Goal: Communication & Community: Answer question/provide support

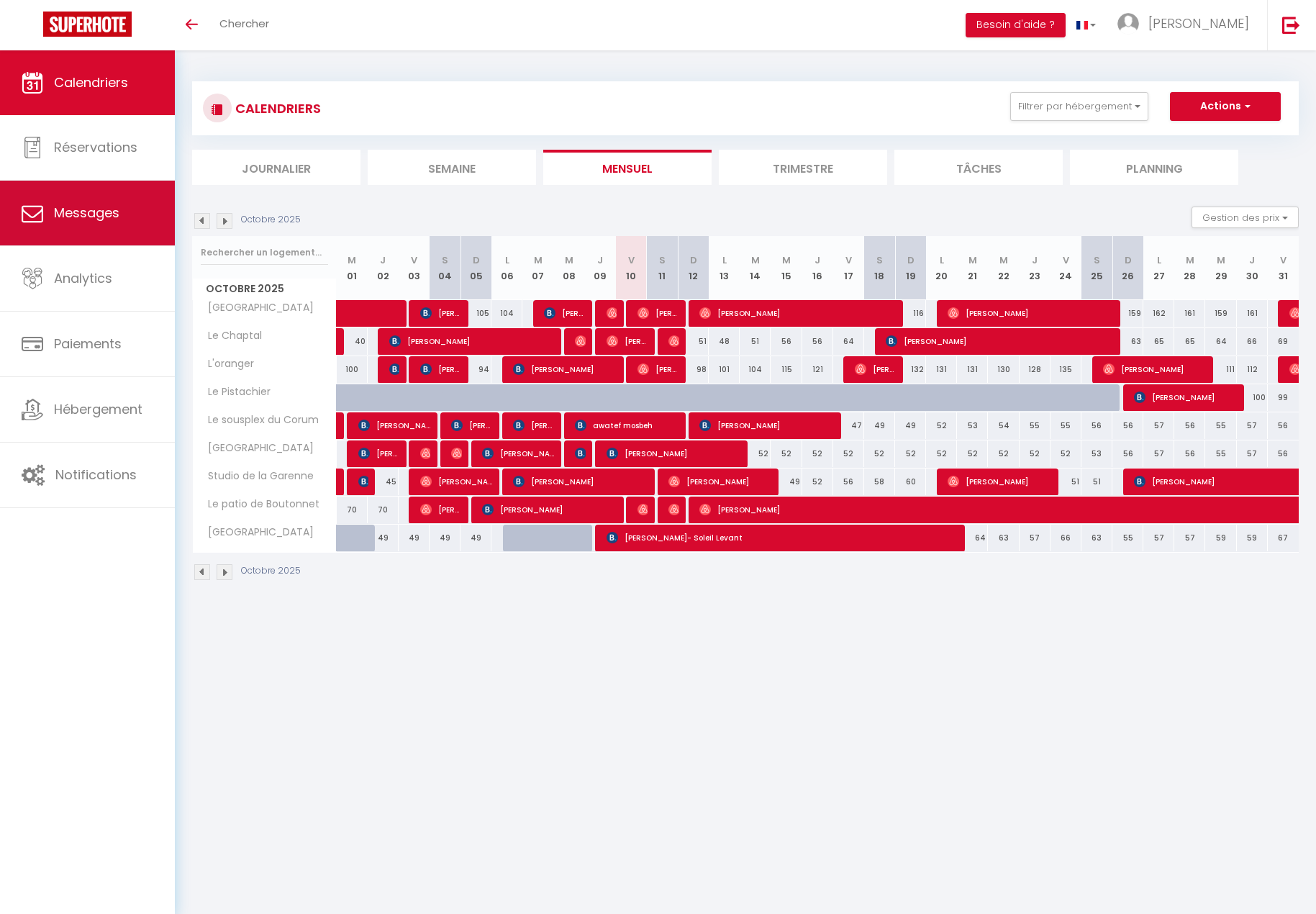
click at [76, 207] on span "Messages" at bounding box center [87, 213] width 65 height 18
select select "message"
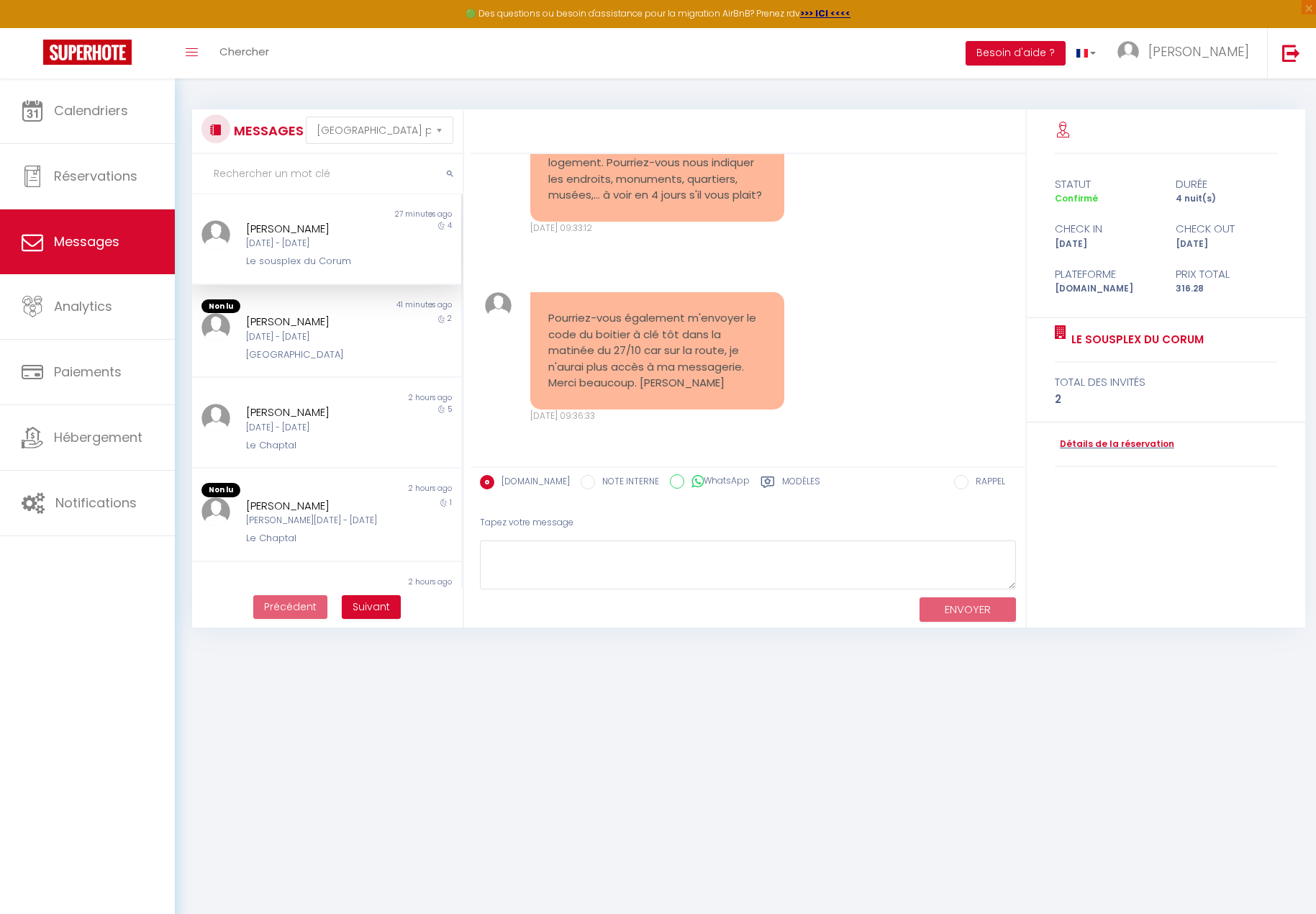
scroll to position [631, 0]
click at [338, 352] on div "[GEOGRAPHIC_DATA]" at bounding box center [315, 355] width 139 height 14
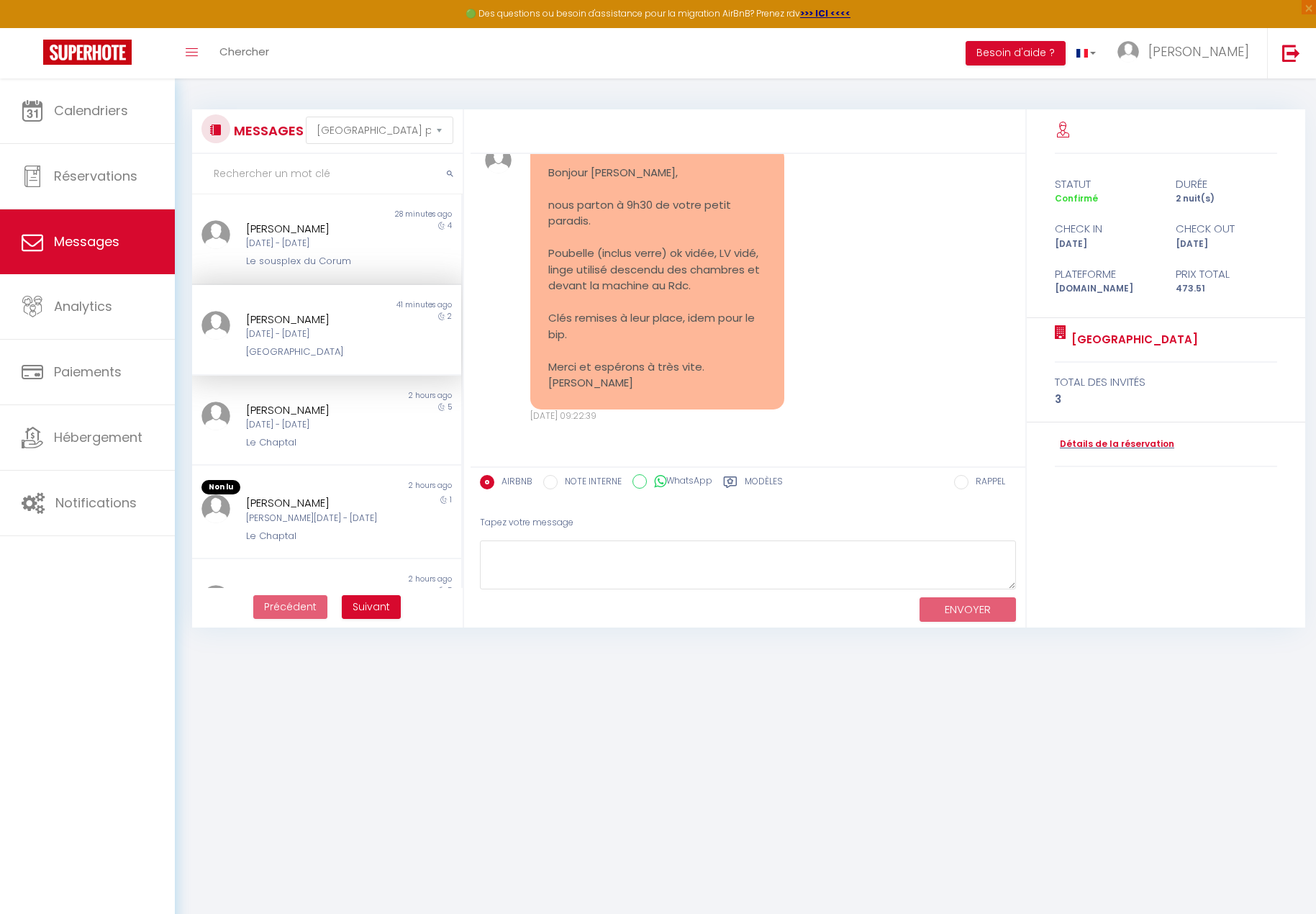
scroll to position [3081, 0]
click at [615, 556] on textarea at bounding box center [748, 565] width 537 height 49
type textarea "B"
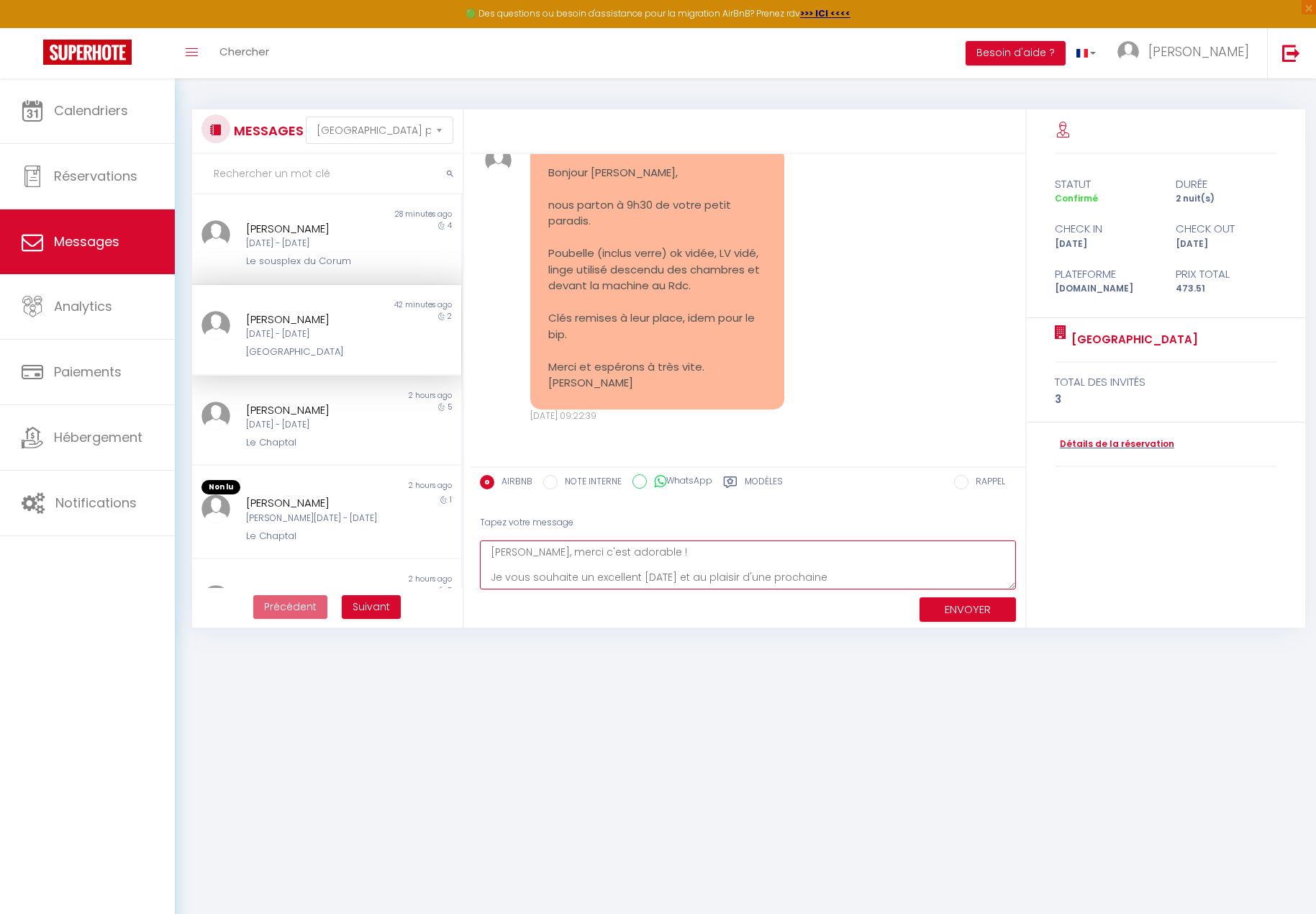
type textarea "[PERSON_NAME], merci c'est adorable ! Je vous souhaite un excellent [DATE] et a…"
click at [963, 597] on button "ENVOYER" at bounding box center [967, 610] width 96 height 25
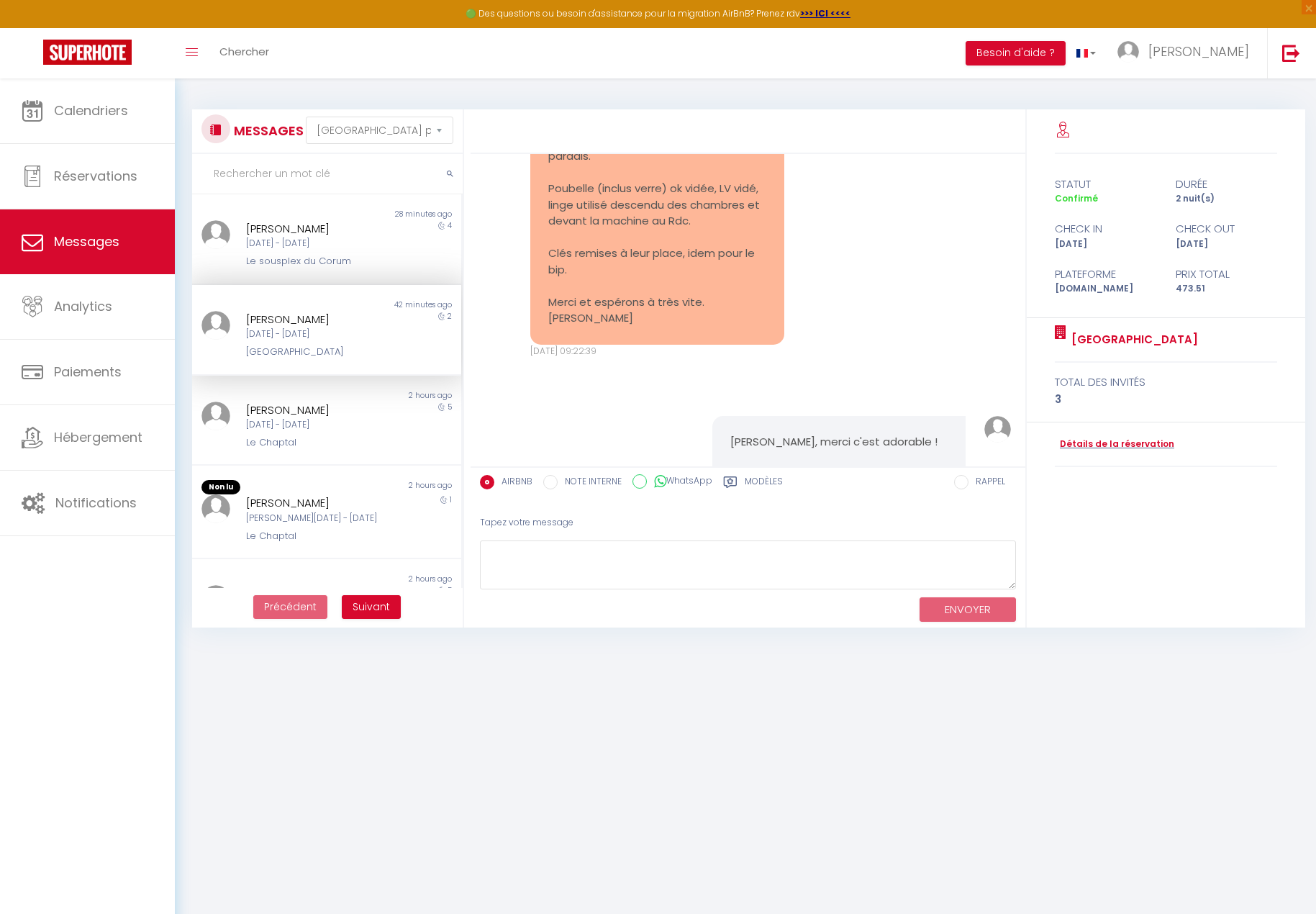
scroll to position [3253, 0]
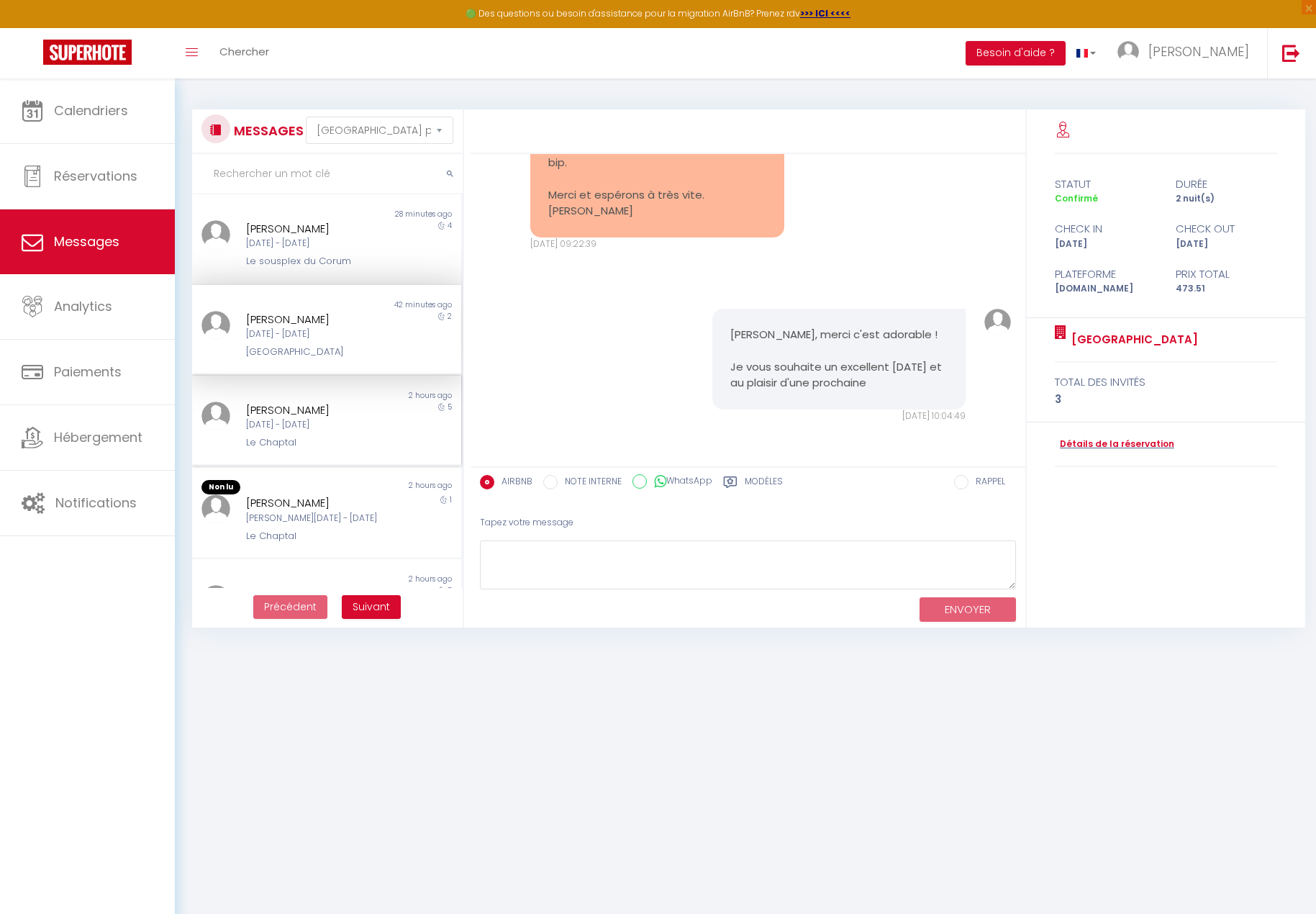
click at [301, 440] on div "Le Chaptal" at bounding box center [315, 443] width 139 height 14
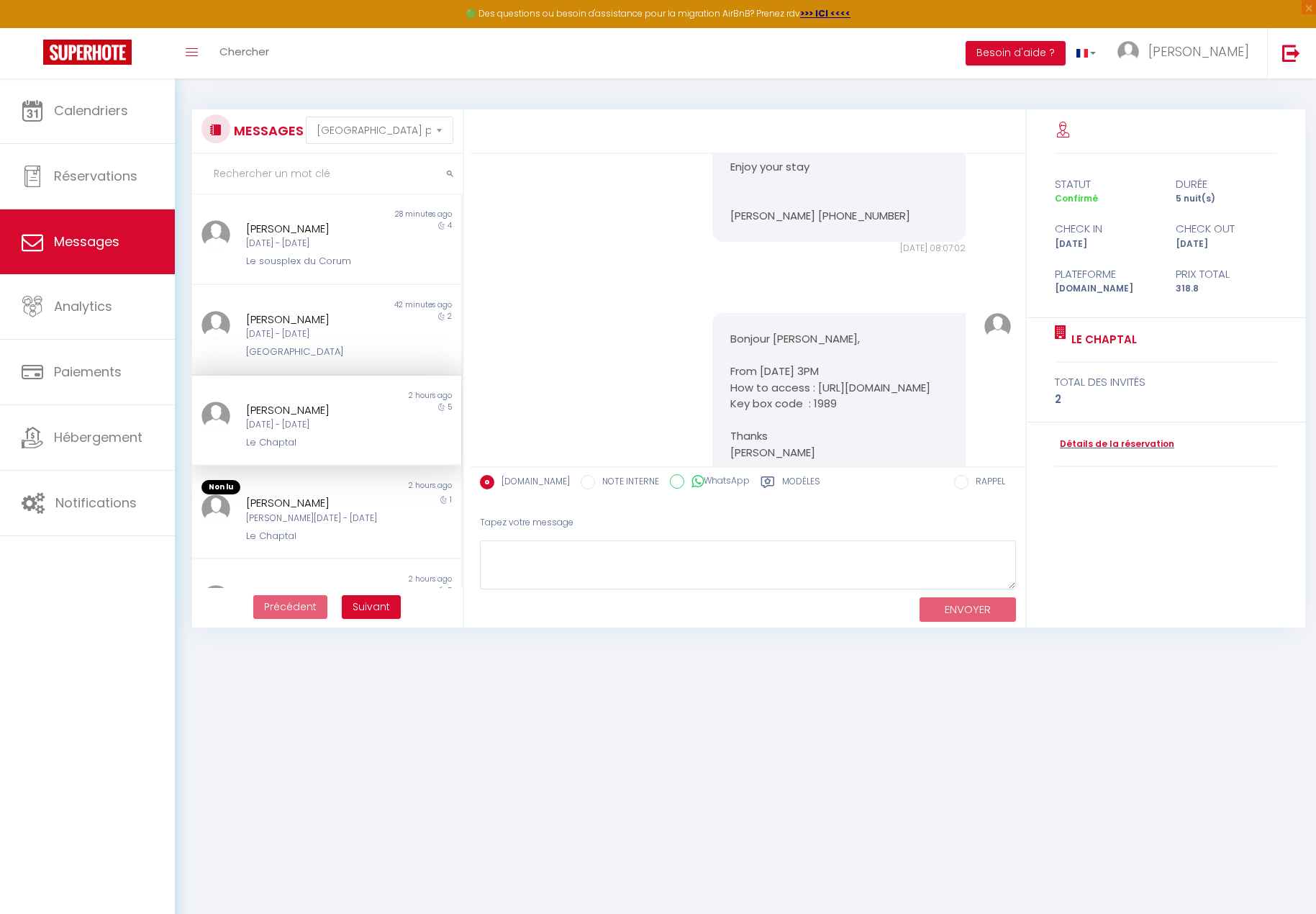
scroll to position [864, 0]
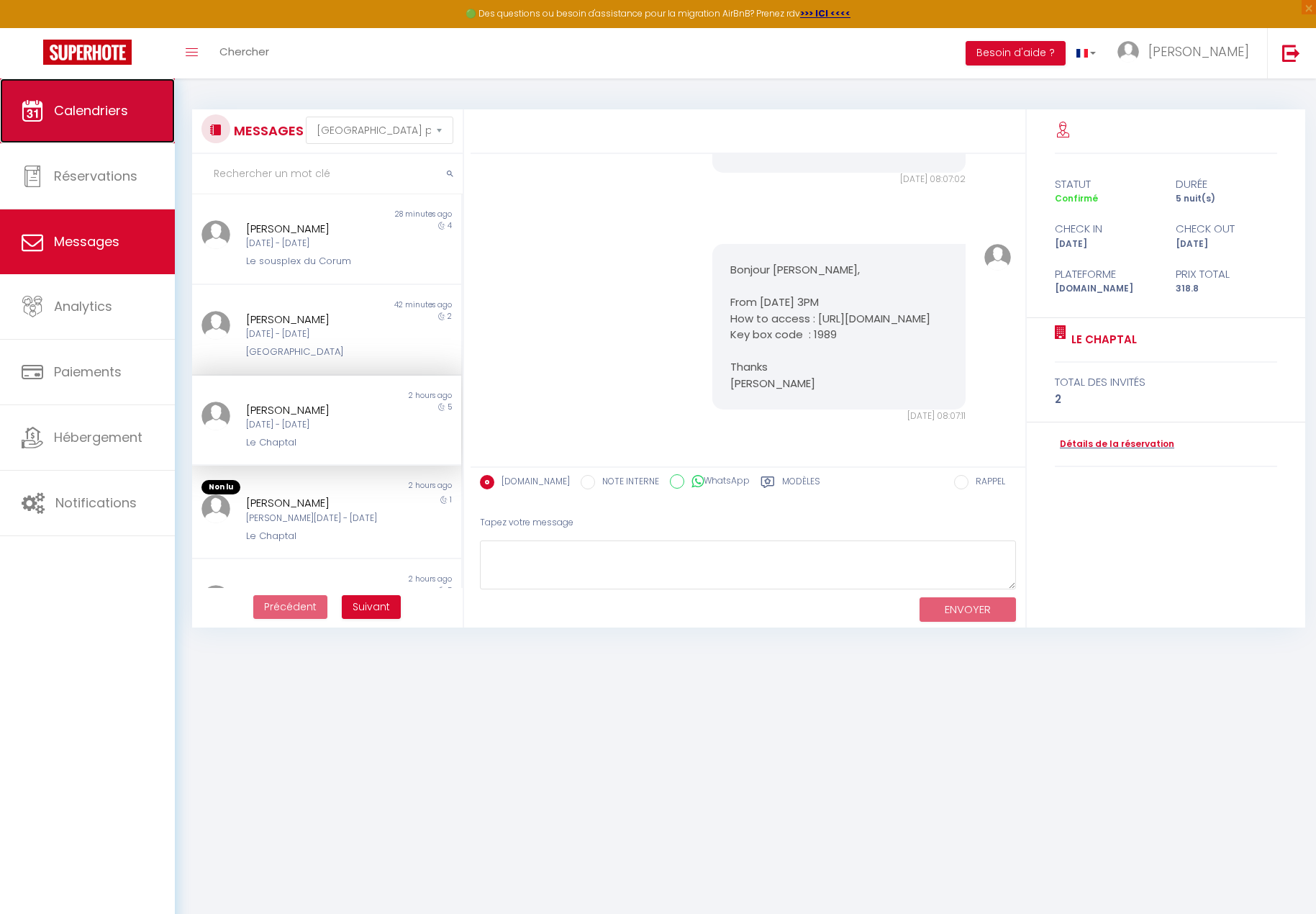
click at [105, 116] on span "Calendriers" at bounding box center [91, 110] width 74 height 18
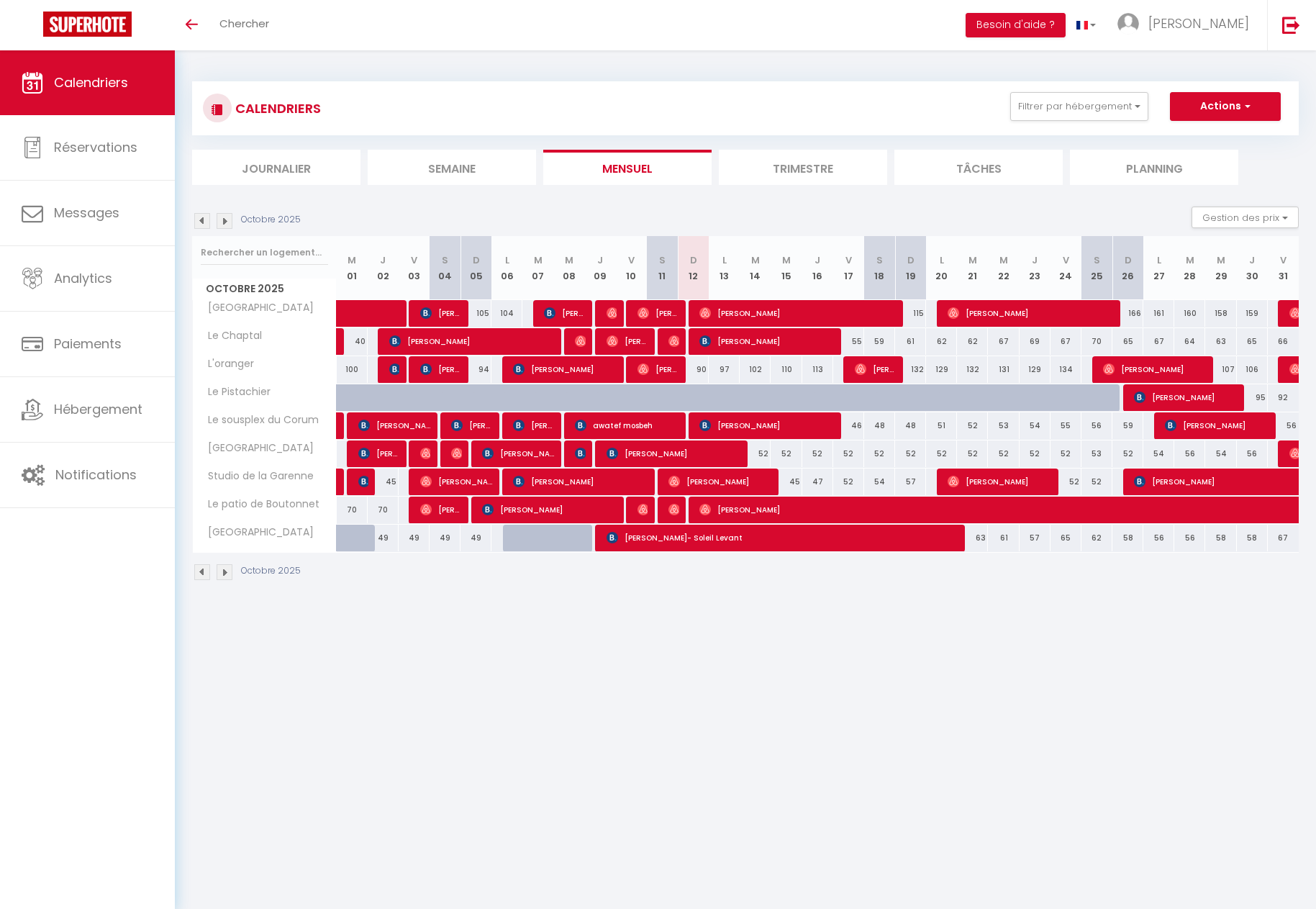
click at [443, 81] on div "CALENDRIERS Filtrer par hébergement Tous Le Resort [GEOGRAPHIC_DATA] L'oranger …" at bounding box center [745, 108] width 1107 height 54
drag, startPoint x: 508, startPoint y: 729, endPoint x: 832, endPoint y: 574, distance: 359.2
click at [514, 720] on body "🟢 Des questions ou besoin d'assistance pour la migration AirBnB? Prenez rdv >>>…" at bounding box center [658, 505] width 1316 height 909
click at [1152, 778] on body "🟢 Des questions ou besoin d'assistance pour la migration AirBnB? Prenez rdv >>>…" at bounding box center [658, 505] width 1316 height 909
click at [835, 765] on body "🟢 Des questions ou besoin d'assistance pour la migration AirBnB? Prenez rdv >>>…" at bounding box center [658, 505] width 1316 height 909
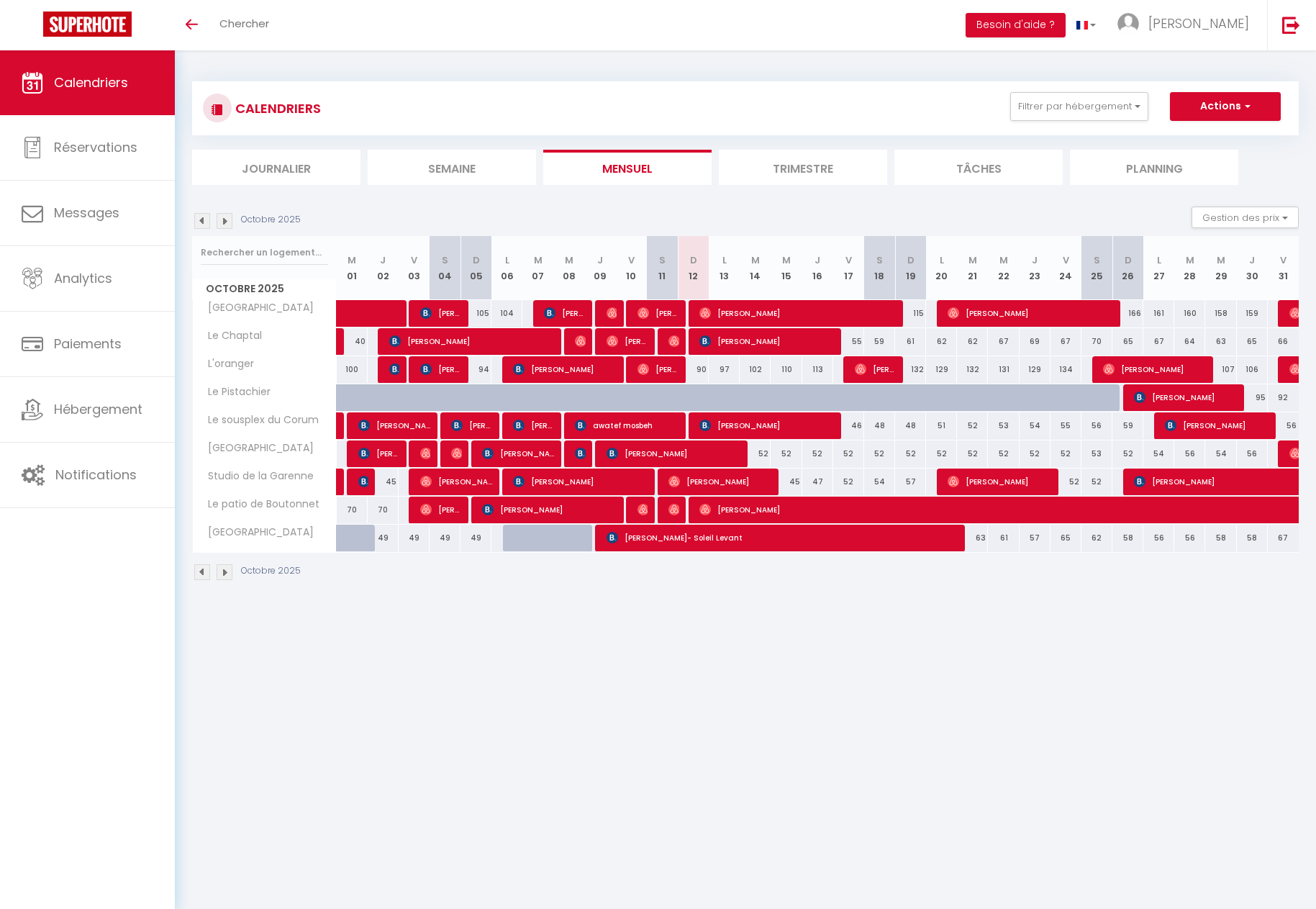
click at [394, 664] on body "🟢 Des questions ou besoin d'assistance pour la migration AirBnB? Prenez rdv >>>…" at bounding box center [658, 505] width 1316 height 909
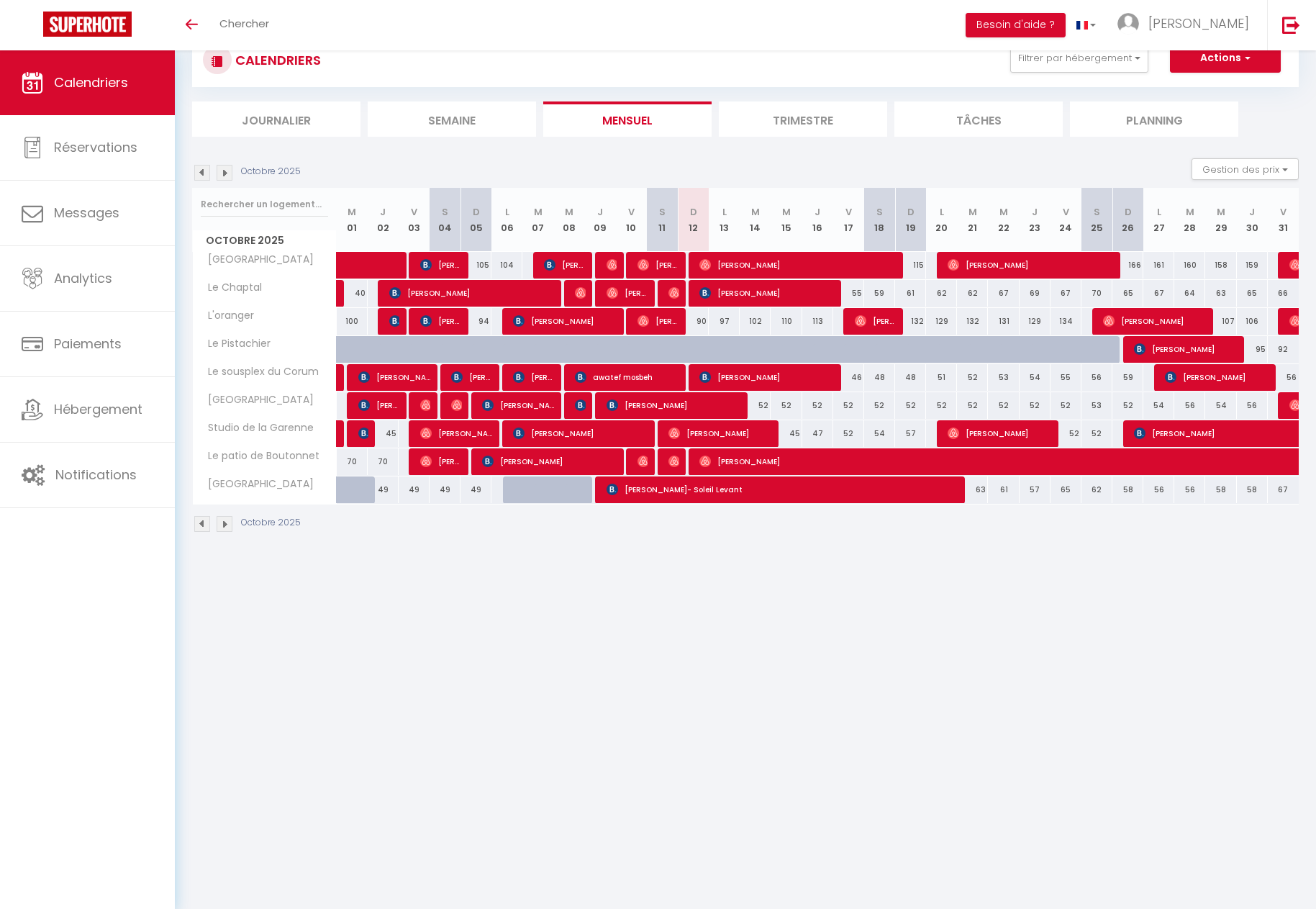
scroll to position [50, 0]
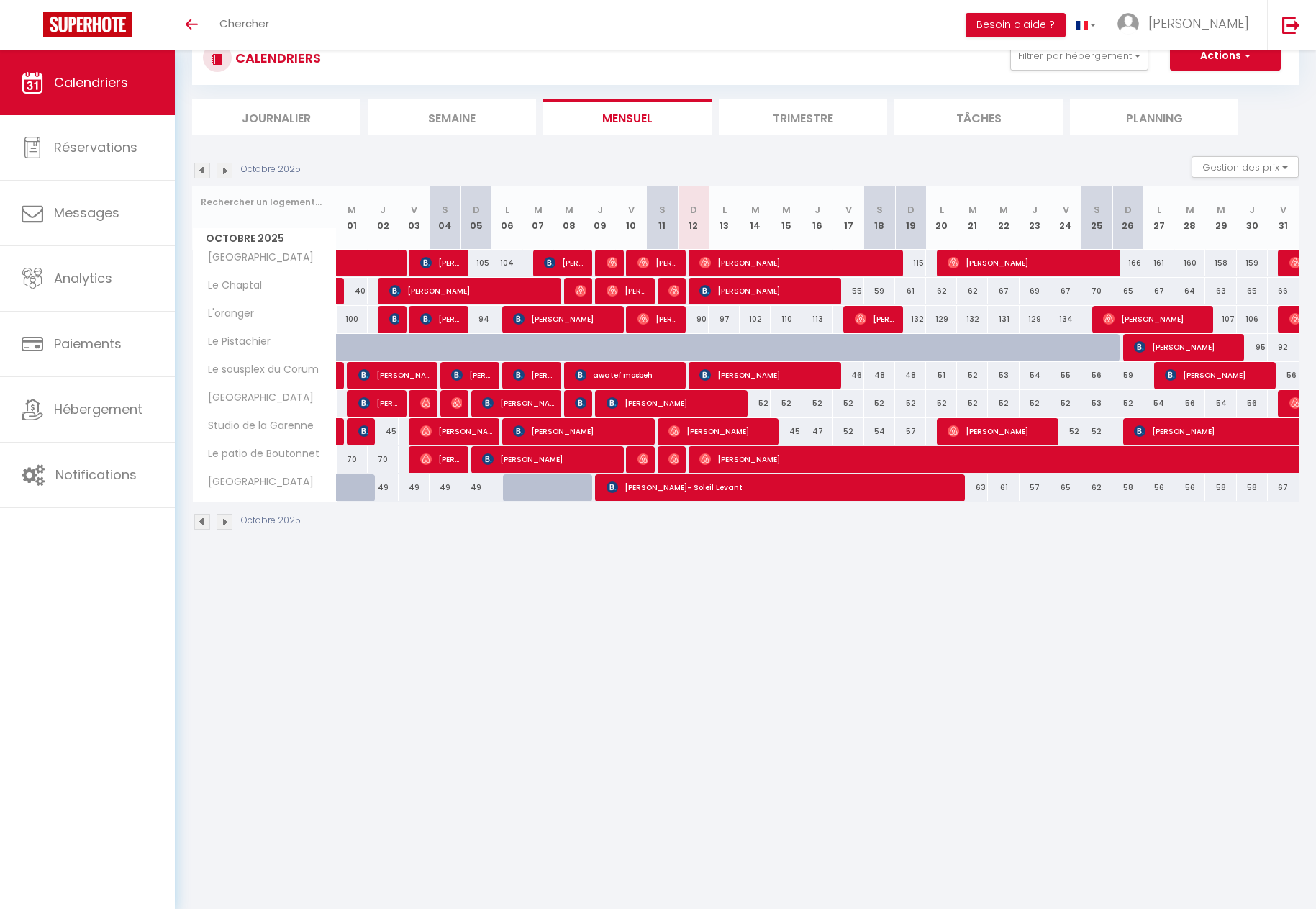
click at [552, 712] on body "🟢 Des questions ou besoin d'assistance pour la migration AirBnB? Prenez rdv >>>…" at bounding box center [658, 454] width 1316 height 909
click at [1021, 719] on body "🟢 Des questions ou besoin d'assistance pour la migration AirBnB? Prenez rdv >>>…" at bounding box center [658, 454] width 1316 height 909
click at [114, 229] on link "Messages" at bounding box center [88, 213] width 175 height 64
select select "message"
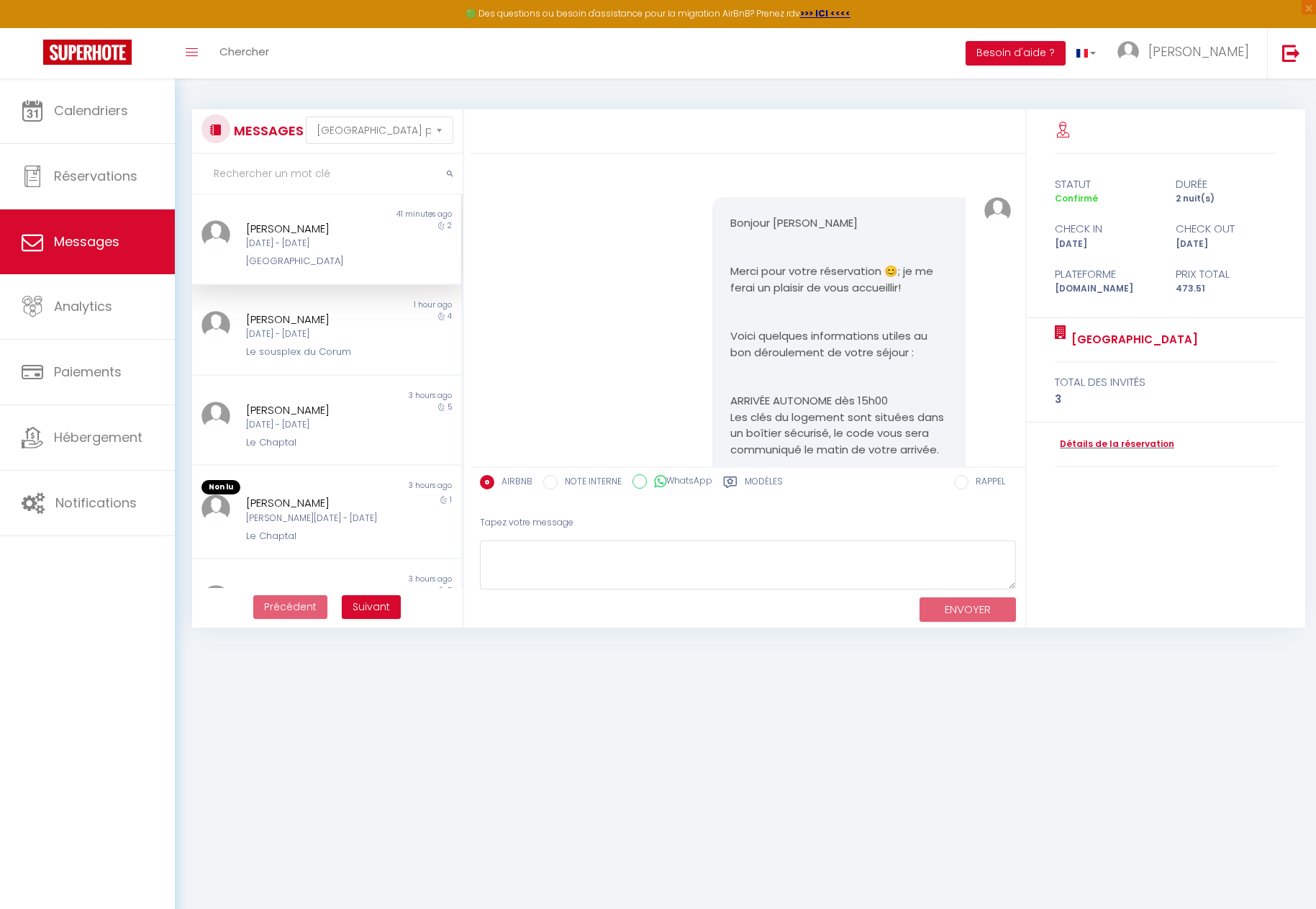
scroll to position [3252, 0]
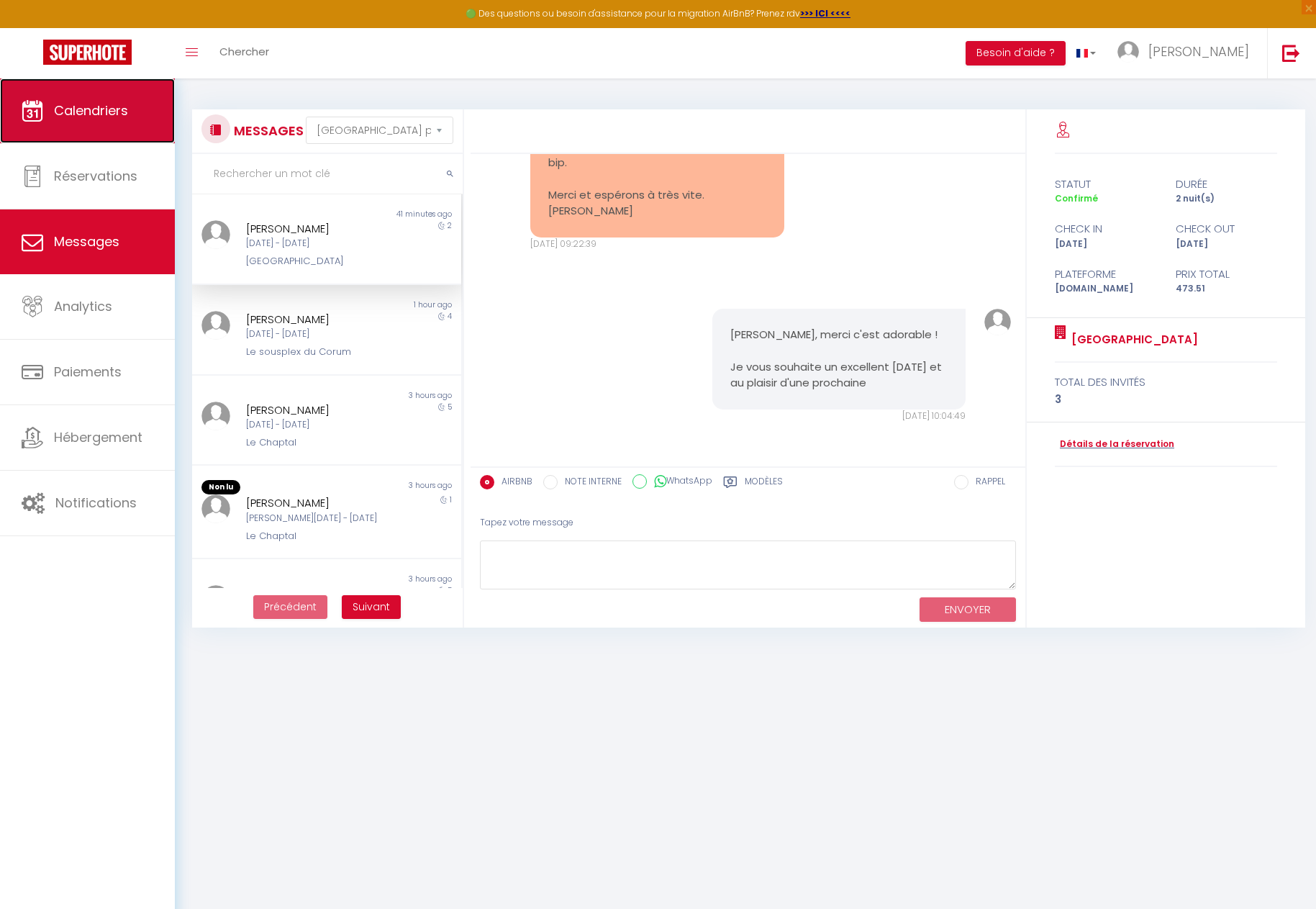
click at [111, 133] on link "Calendriers" at bounding box center [88, 111] width 175 height 64
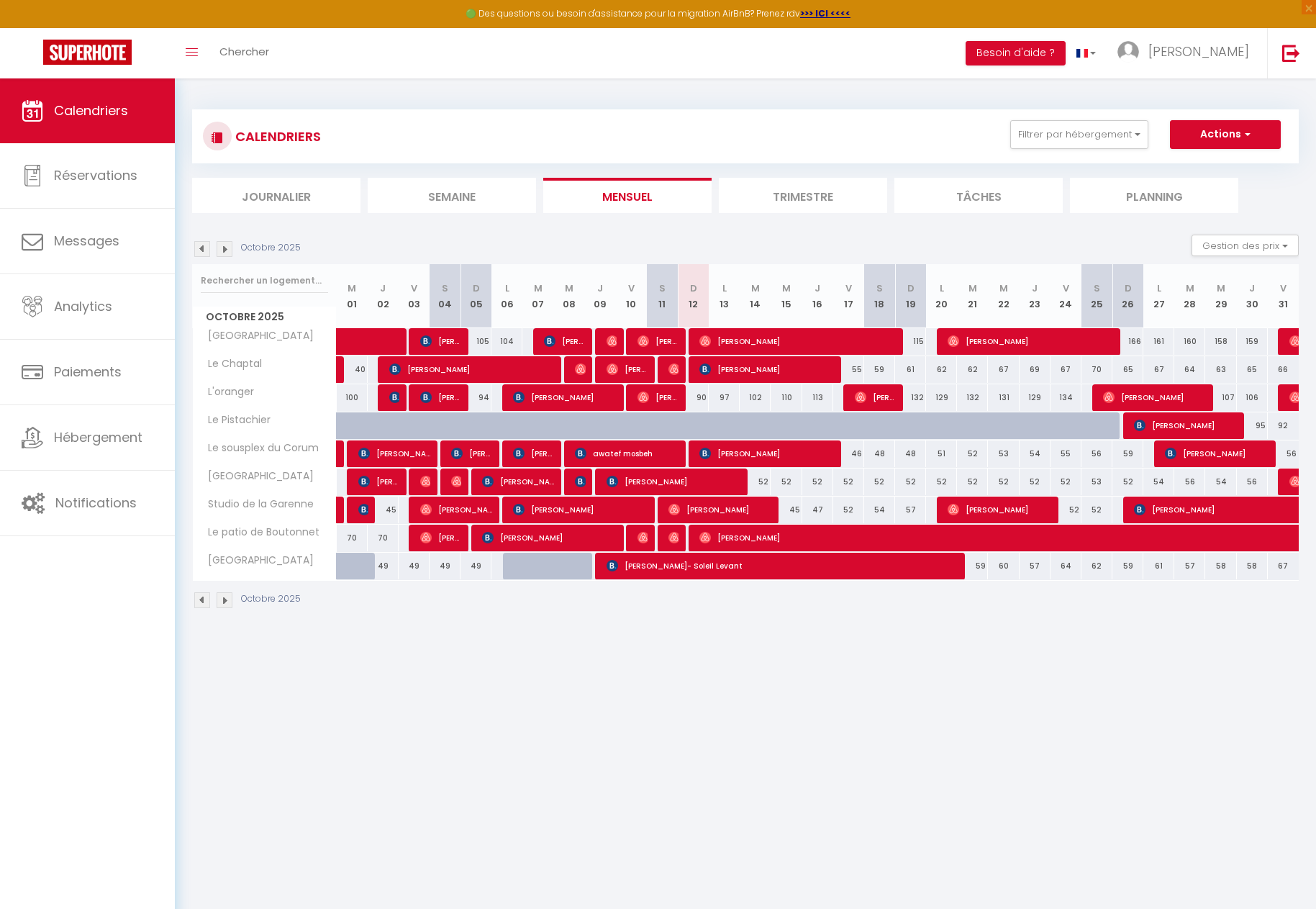
click at [664, 366] on div at bounding box center [673, 369] width 31 height 27
click at [674, 539] on img at bounding box center [674, 537] width 11 height 11
select select "OK"
select select "0"
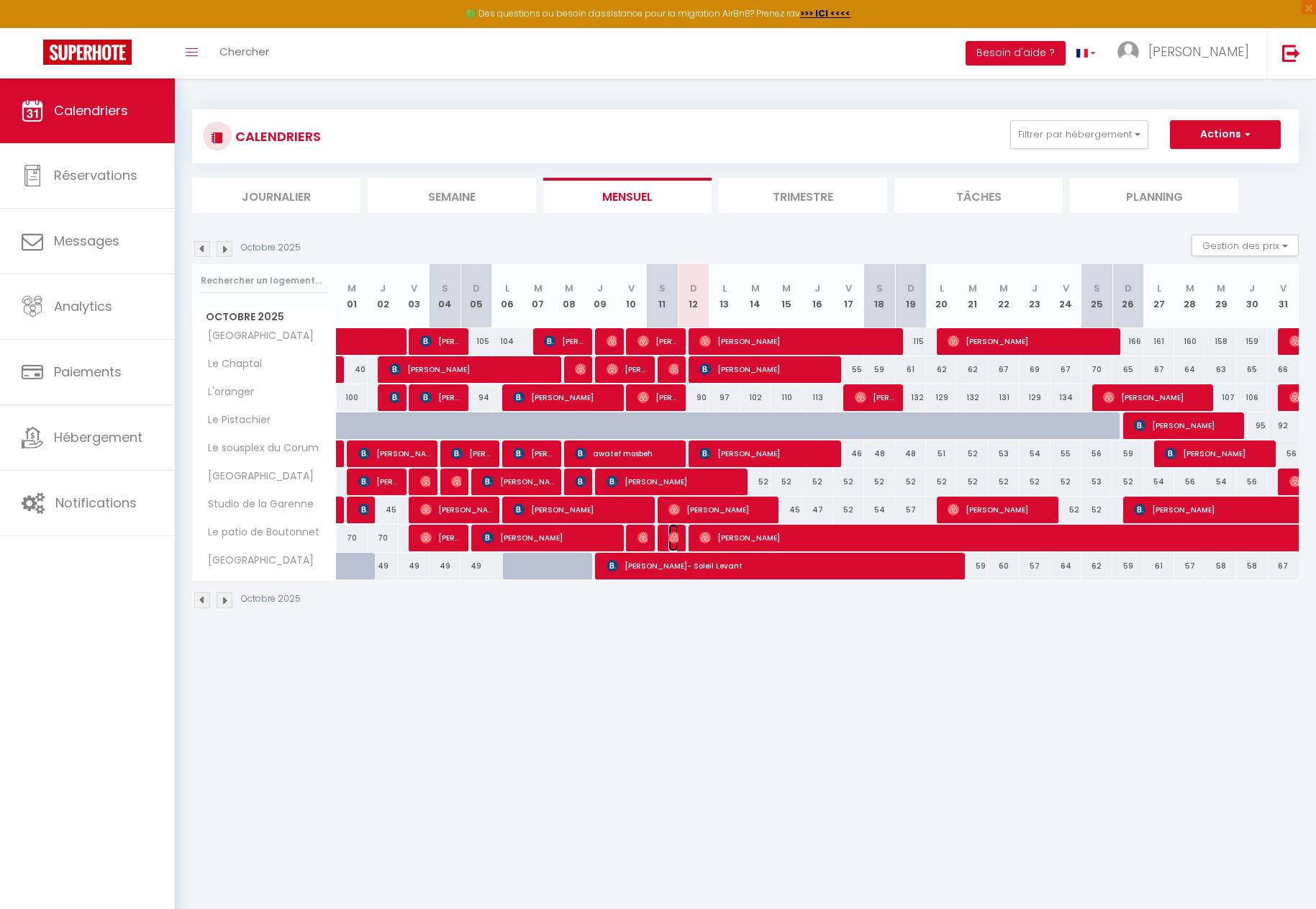
select select "0"
select select "1"
select select
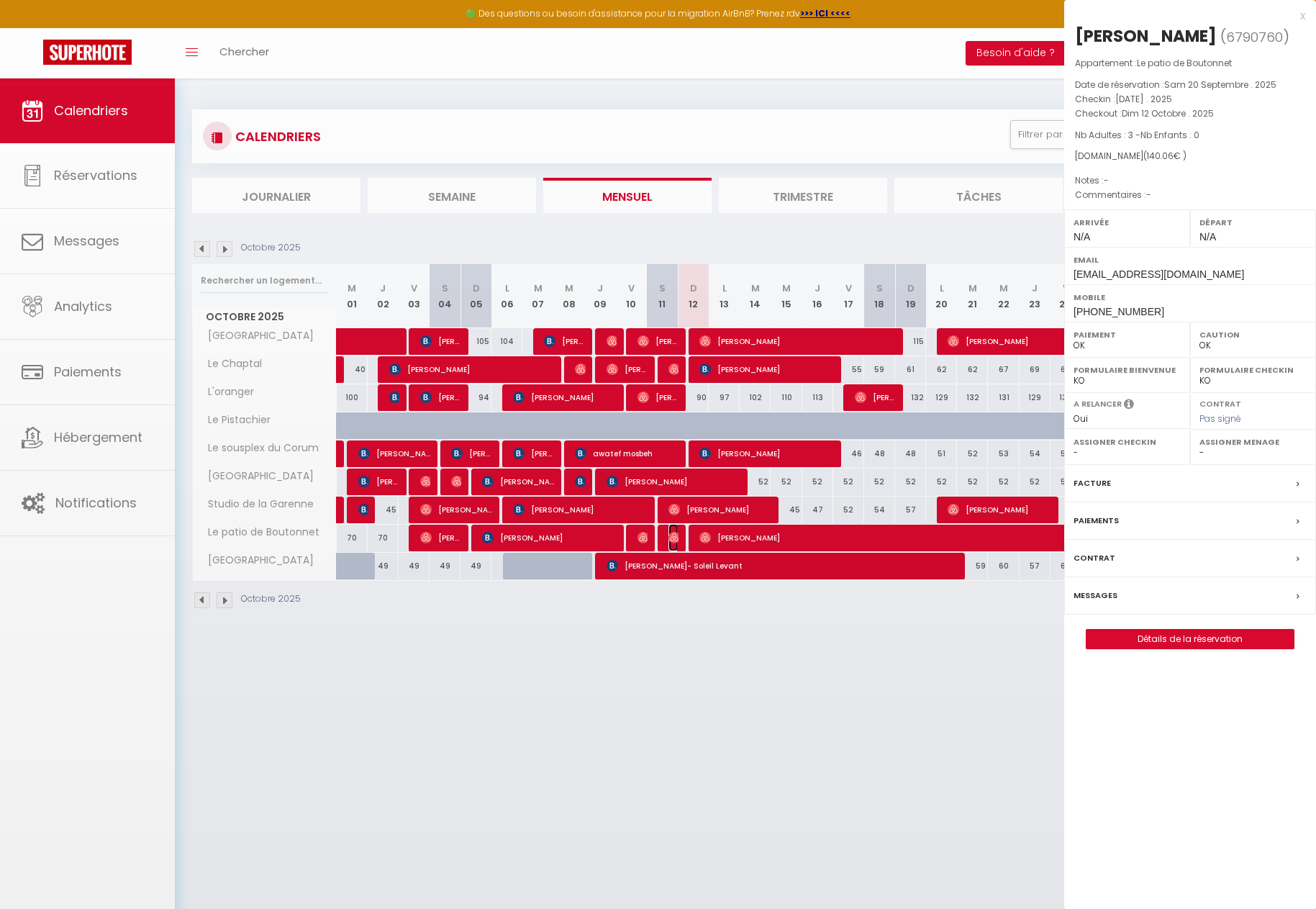
select select "52974"
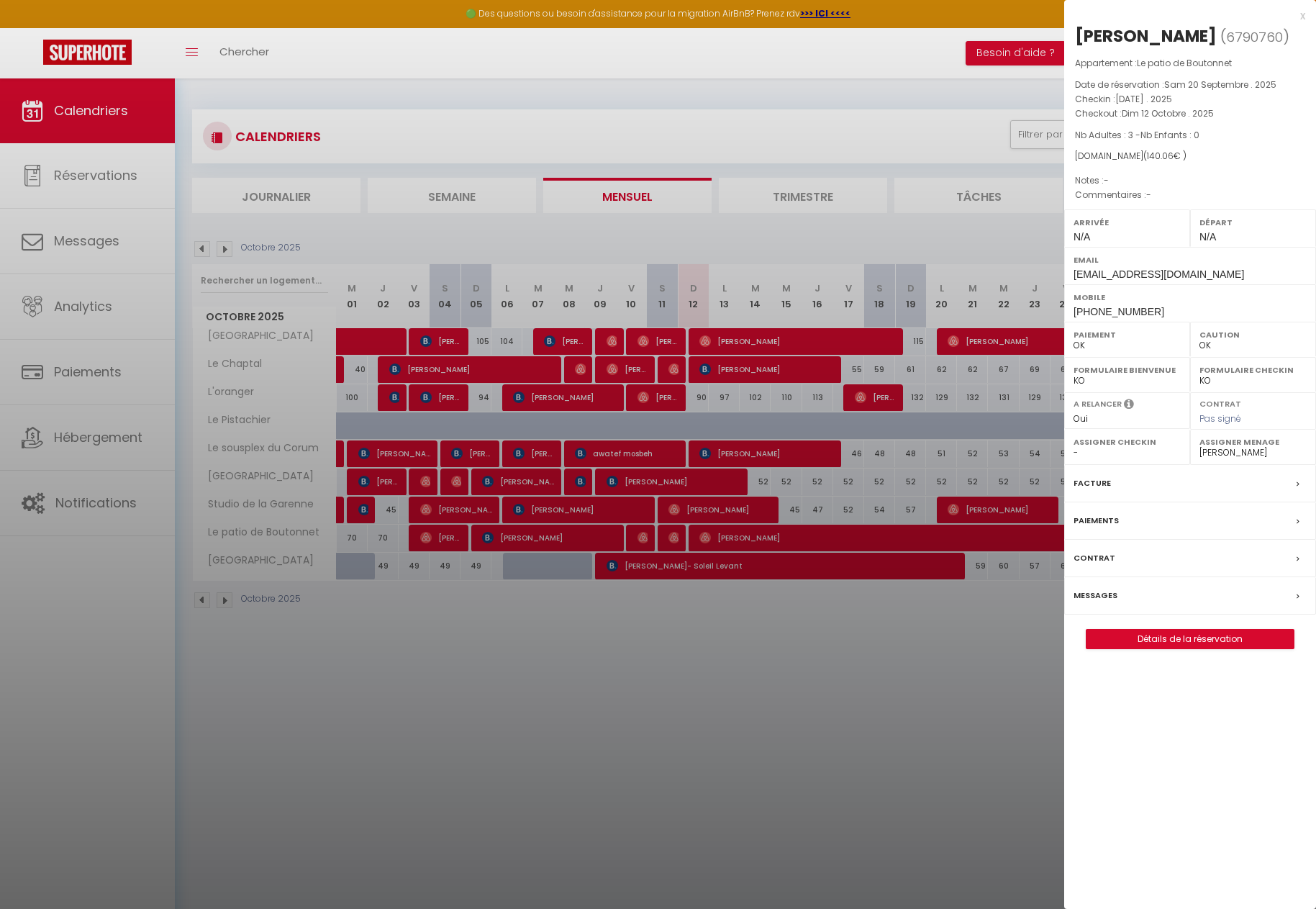
click at [646, 544] on div at bounding box center [658, 454] width 1316 height 909
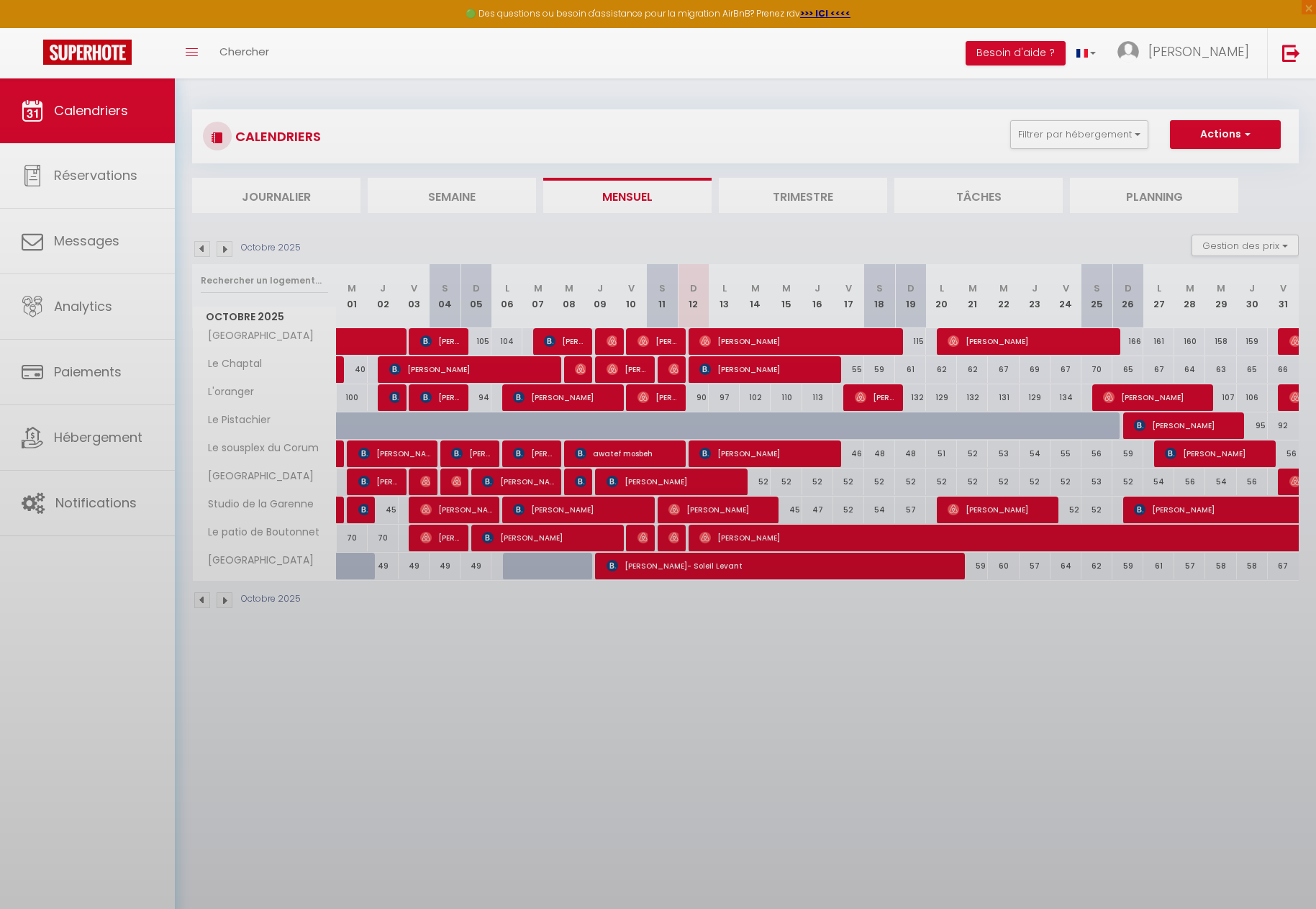
click at [638, 537] on div at bounding box center [658, 454] width 1316 height 909
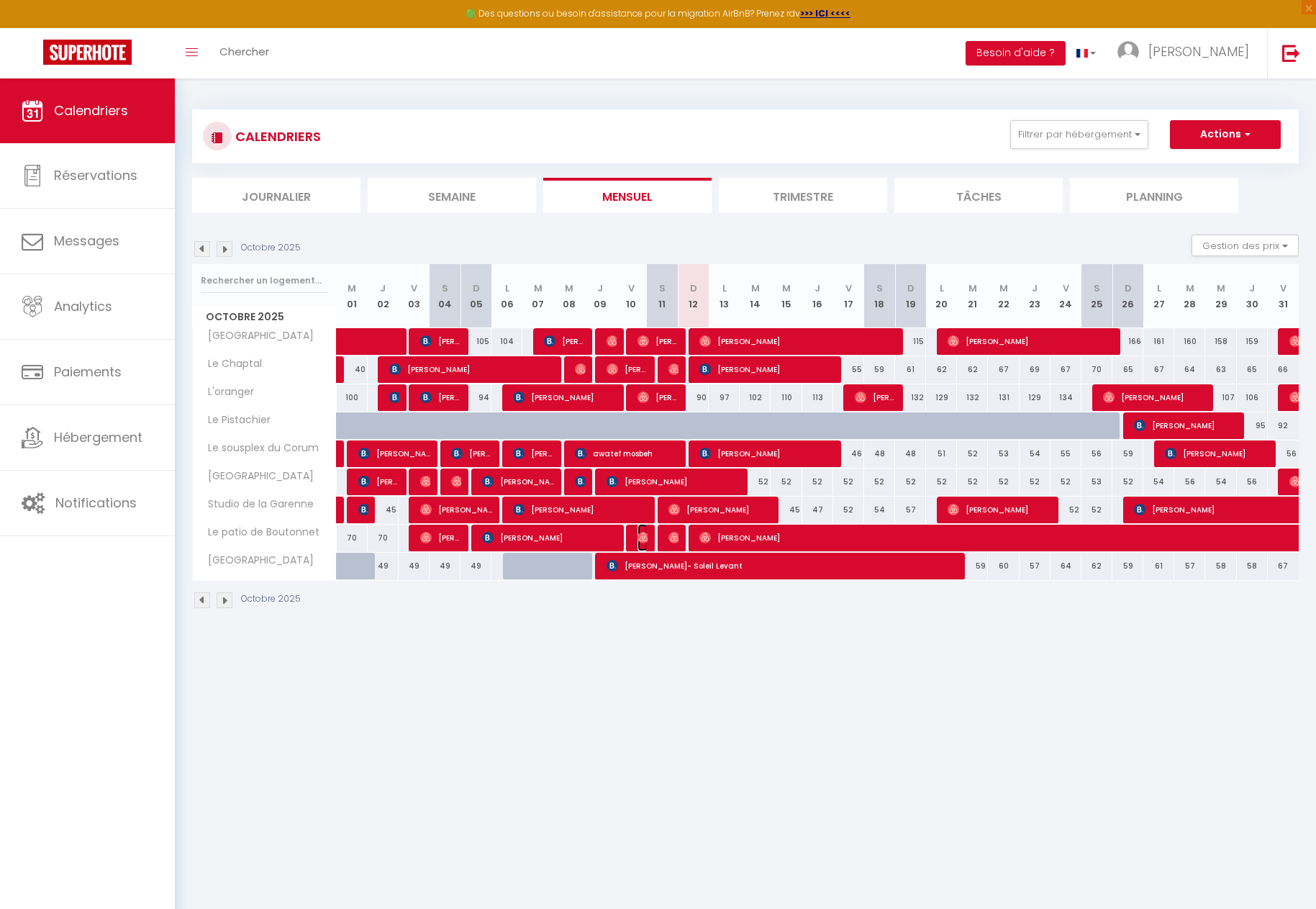
click at [638, 532] on img at bounding box center [643, 537] width 11 height 11
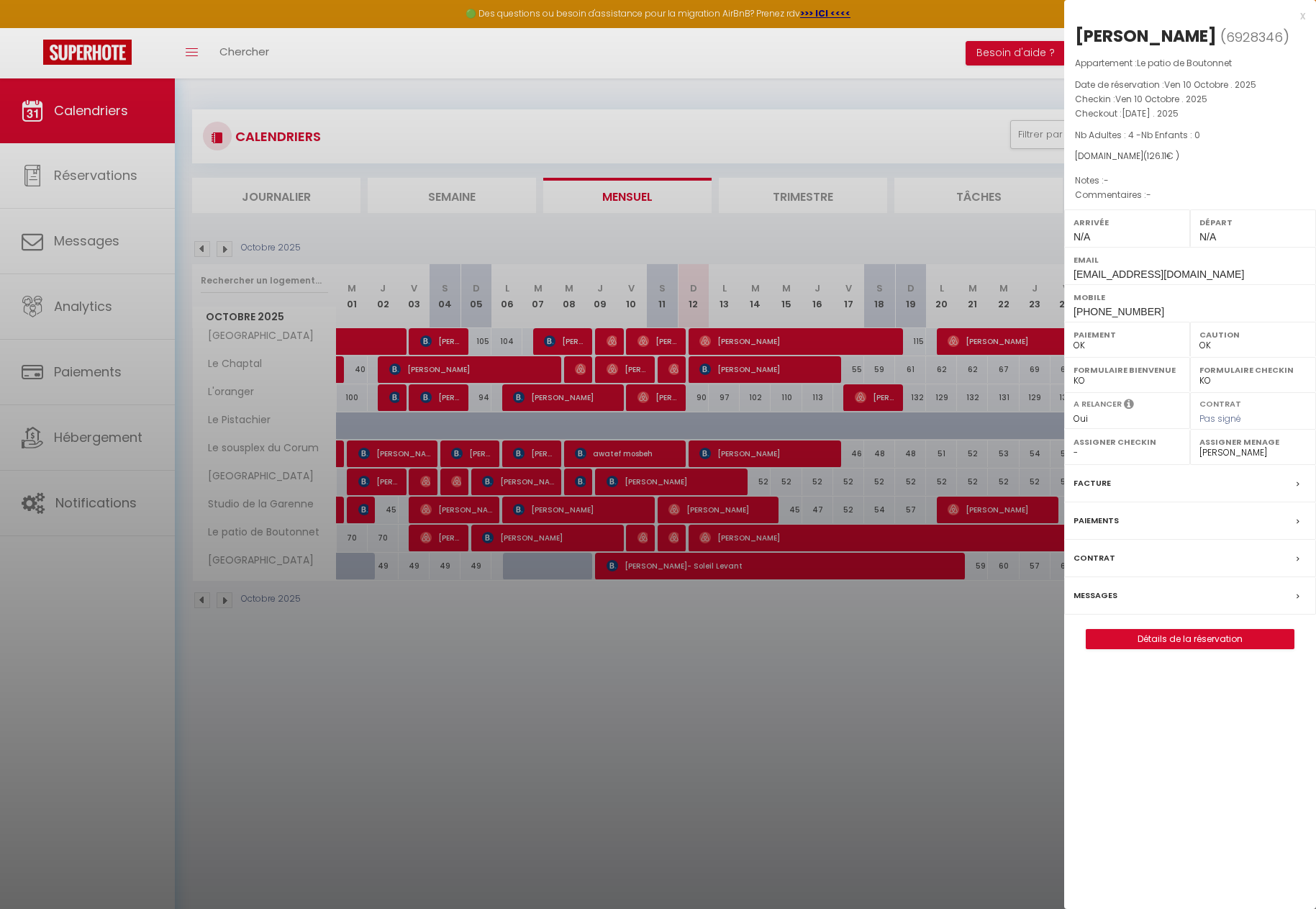
click at [826, 697] on div at bounding box center [658, 454] width 1316 height 909
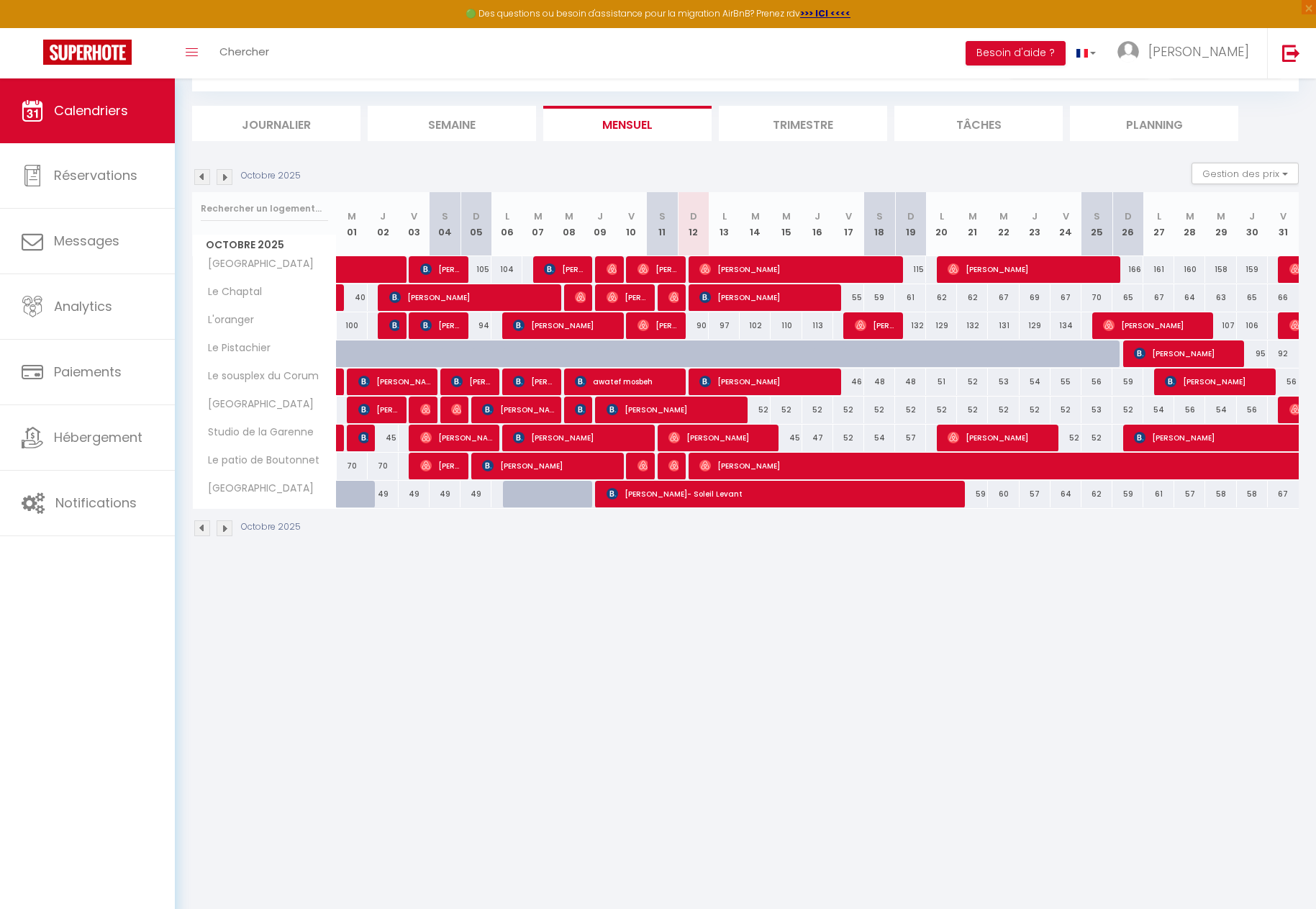
scroll to position [79, 0]
